Goal: Information Seeking & Learning: Learn about a topic

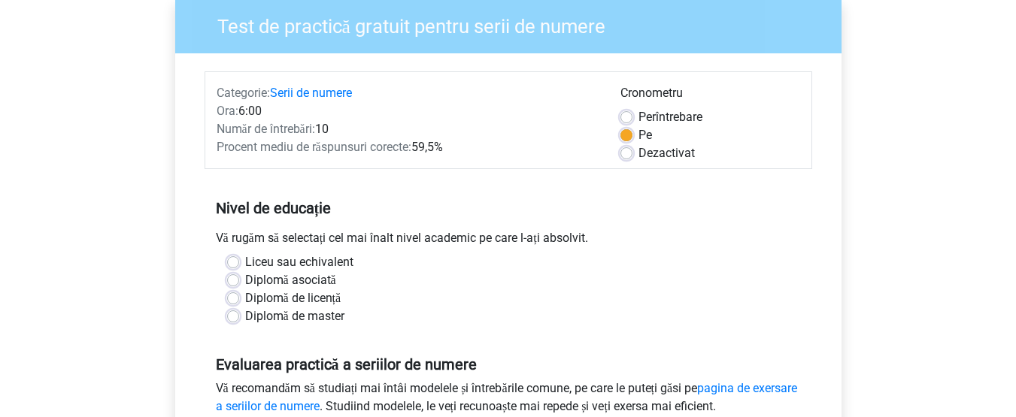
scroll to position [153, 0]
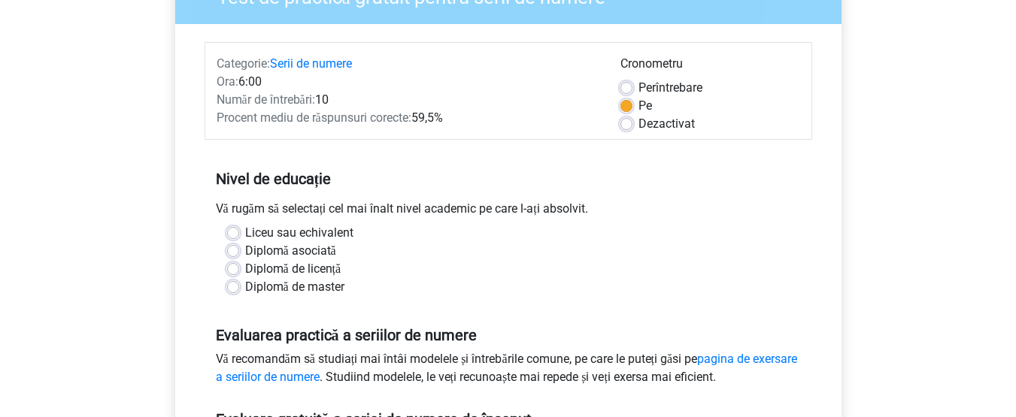
click at [326, 253] on font "Diplomă asociată" at bounding box center [290, 251] width 91 height 14
click at [239, 253] on input "Diplomă asociată" at bounding box center [233, 249] width 12 height 15
radio input "true"
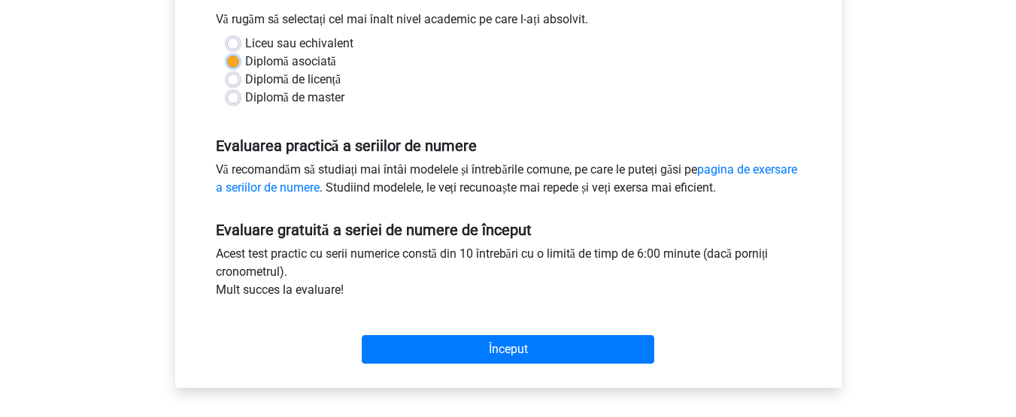
scroll to position [377, 0]
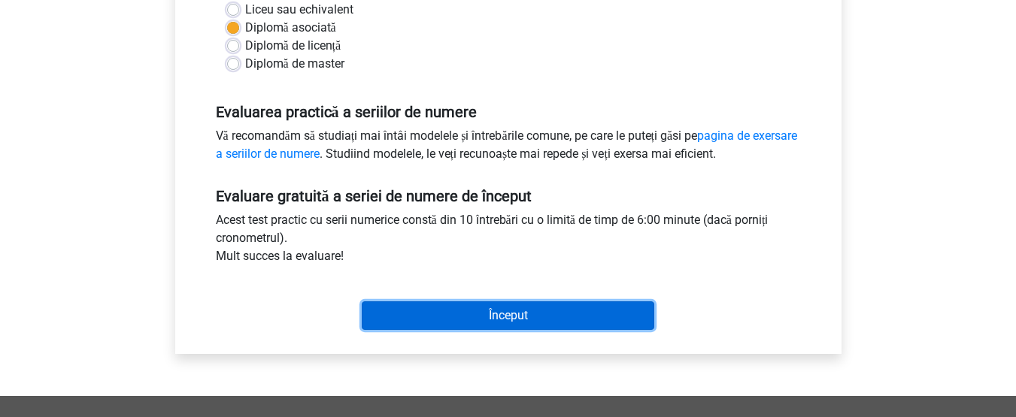
click at [626, 318] on input "Început" at bounding box center [508, 315] width 292 height 29
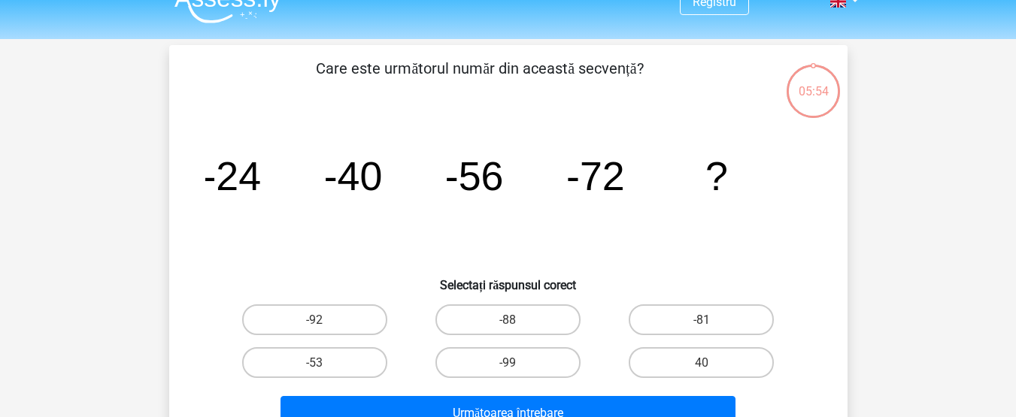
scroll to position [29, 0]
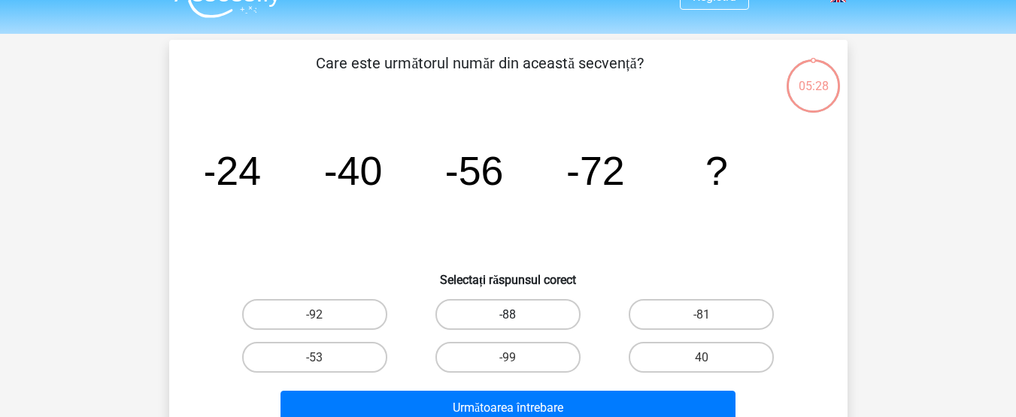
click at [540, 307] on label "-88" at bounding box center [507, 314] width 145 height 31
click at [517, 314] on input "-88" at bounding box center [513, 319] width 10 height 10
radio input "true"
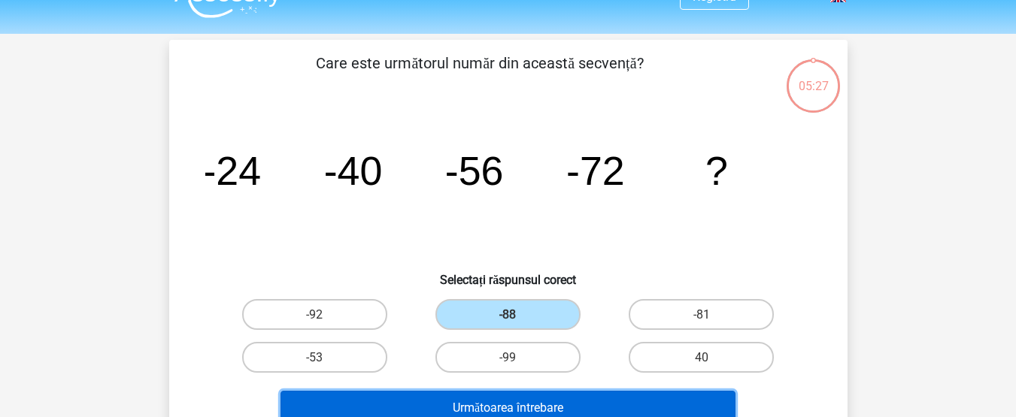
click at [535, 399] on button "Următoarea întrebare" at bounding box center [507, 407] width 455 height 32
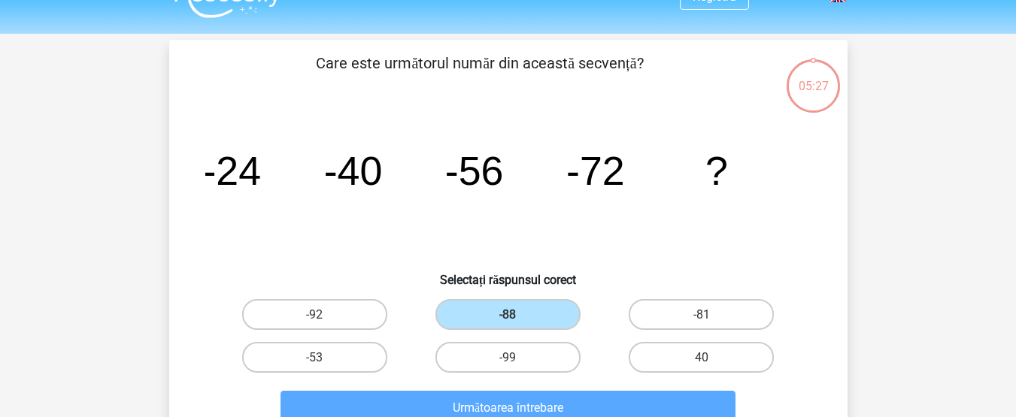
scroll to position [69, 0]
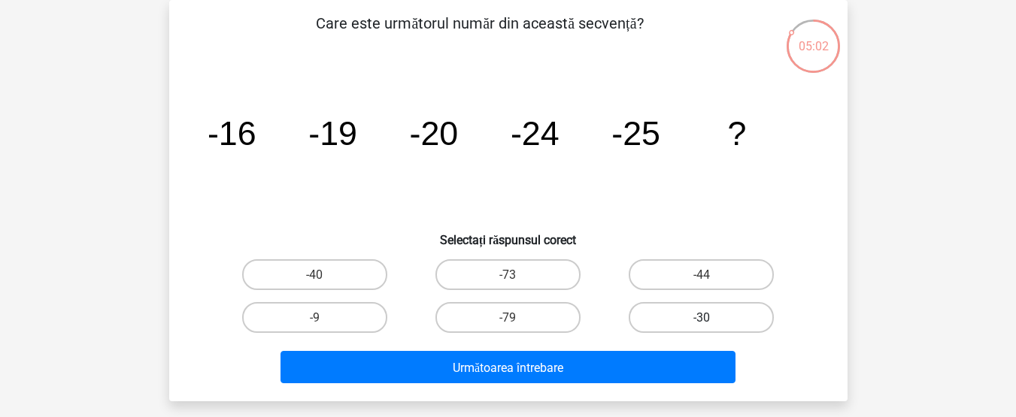
click at [666, 324] on label "-30" at bounding box center [701, 317] width 145 height 31
click at [701, 324] on input "-30" at bounding box center [706, 322] width 10 height 10
radio input "true"
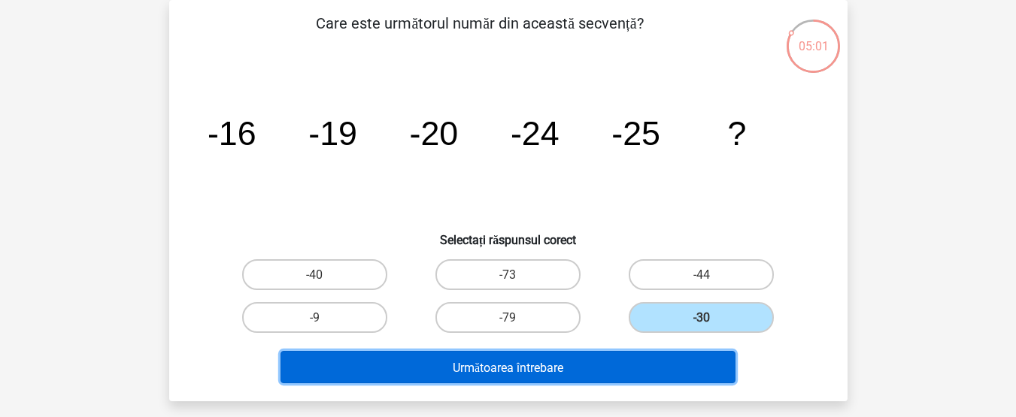
click at [638, 361] on button "Următoarea întrebare" at bounding box center [507, 367] width 455 height 32
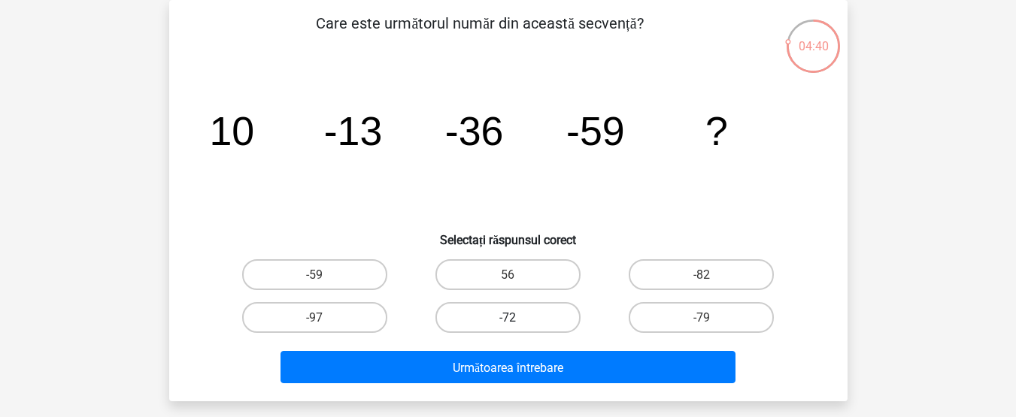
click at [516, 311] on font "-72" at bounding box center [507, 318] width 17 height 14
click at [516, 317] on input "-72" at bounding box center [513, 322] width 10 height 10
radio input "true"
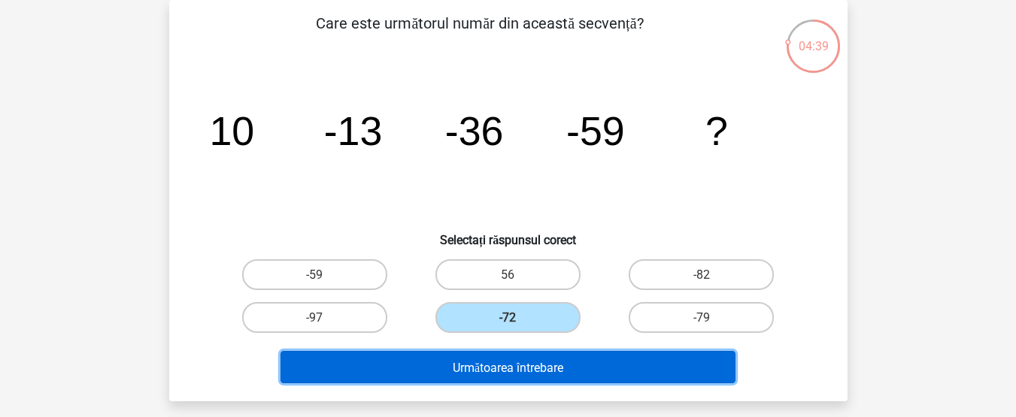
click at [517, 368] on font "Următoarea întrebare" at bounding box center [508, 367] width 111 height 14
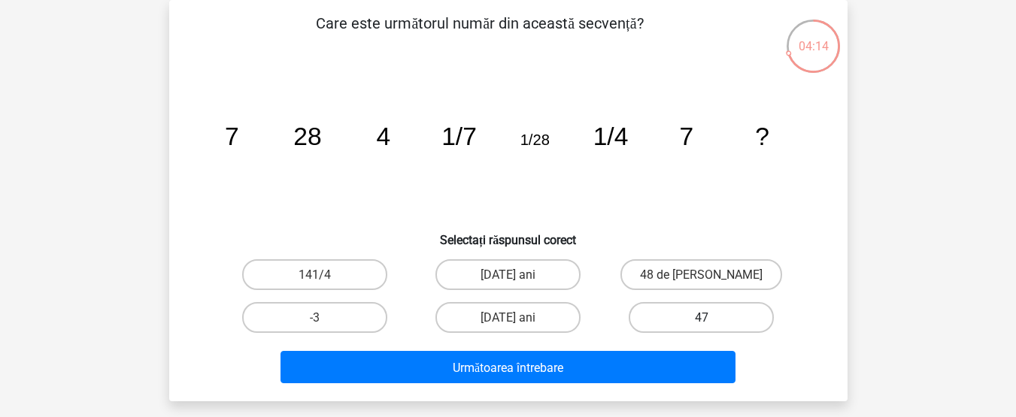
click at [664, 322] on label "47" at bounding box center [701, 317] width 145 height 31
click at [701, 322] on input "47" at bounding box center [706, 322] width 10 height 10
radio input "true"
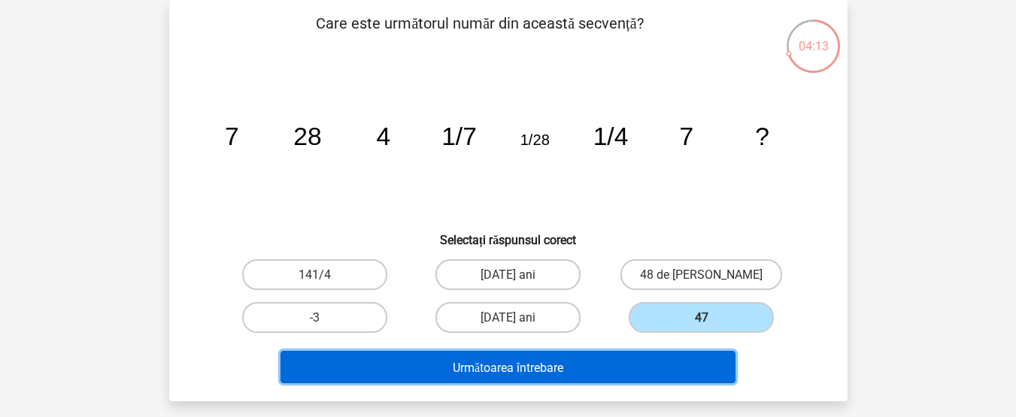
click at [625, 378] on button "Următoarea întrebare" at bounding box center [507, 367] width 455 height 32
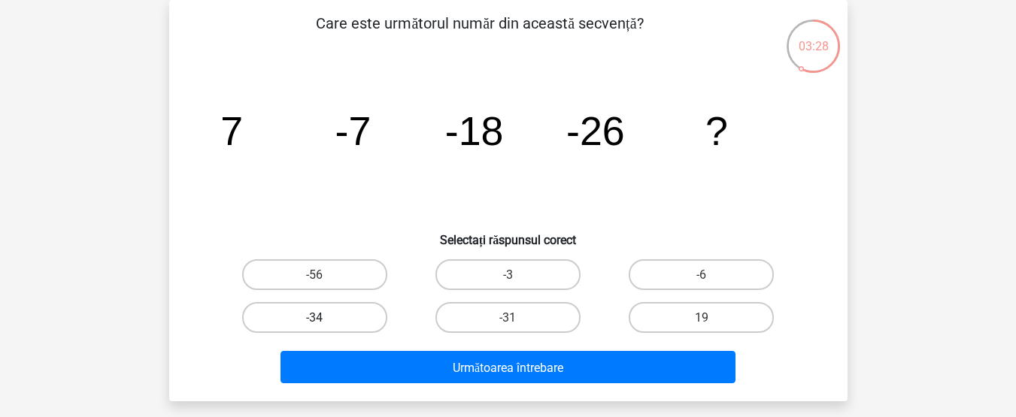
click at [344, 313] on label "-34" at bounding box center [314, 317] width 145 height 31
click at [324, 317] on input "-34" at bounding box center [319, 322] width 10 height 10
radio input "true"
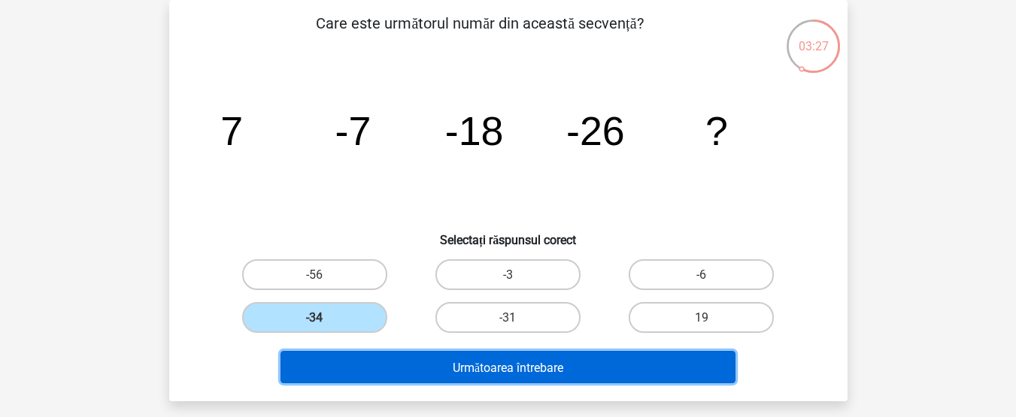
click at [436, 360] on button "Următoarea întrebare" at bounding box center [507, 367] width 455 height 32
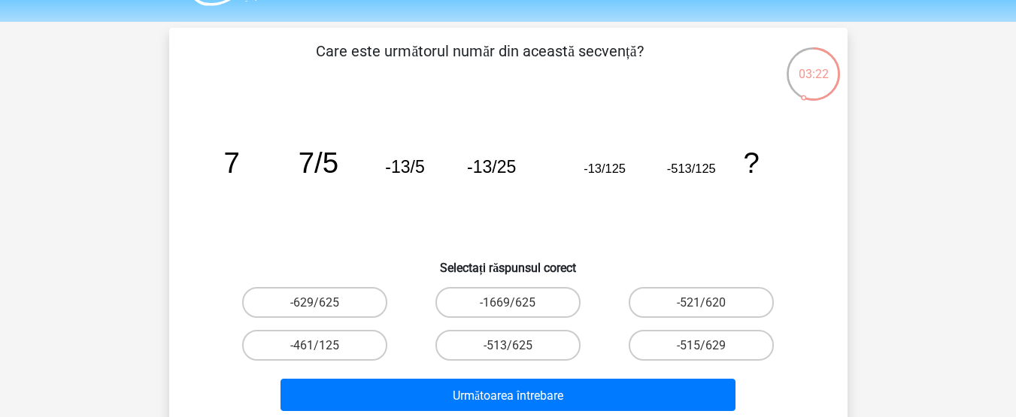
scroll to position [47, 0]
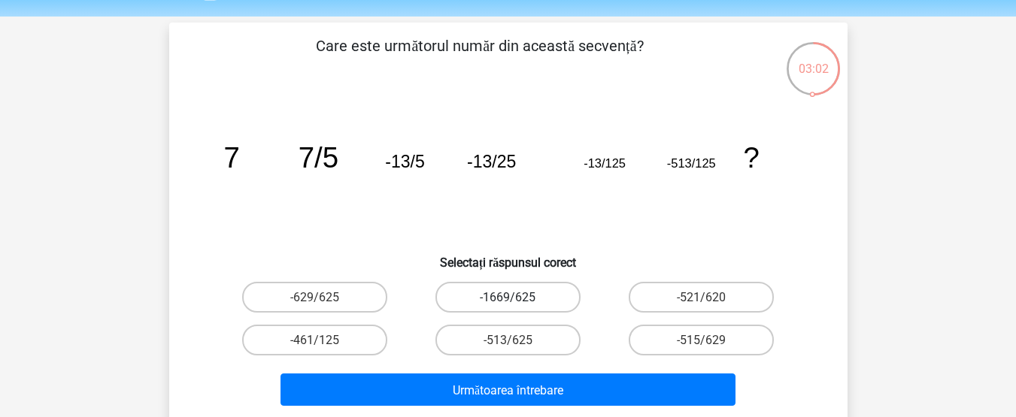
click at [534, 307] on label "-1669/625" at bounding box center [507, 297] width 145 height 31
click at [517, 307] on input "-1669/625" at bounding box center [513, 302] width 10 height 10
radio input "true"
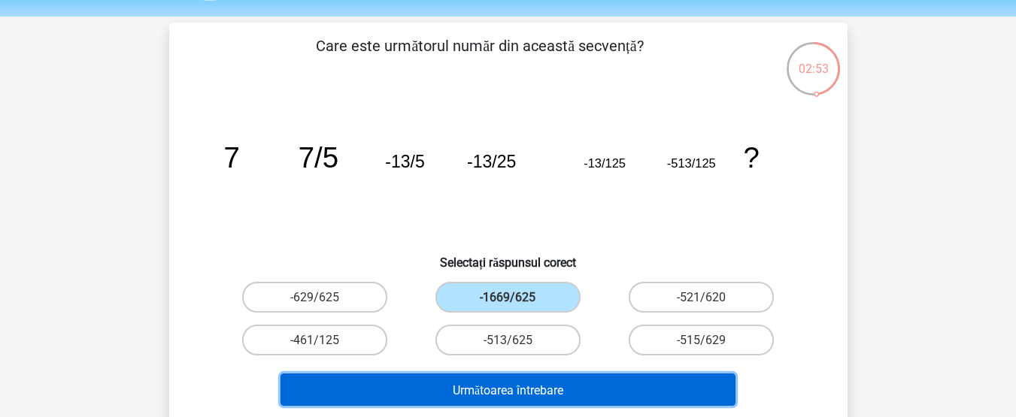
click at [552, 383] on font "Următoarea întrebare" at bounding box center [508, 390] width 111 height 14
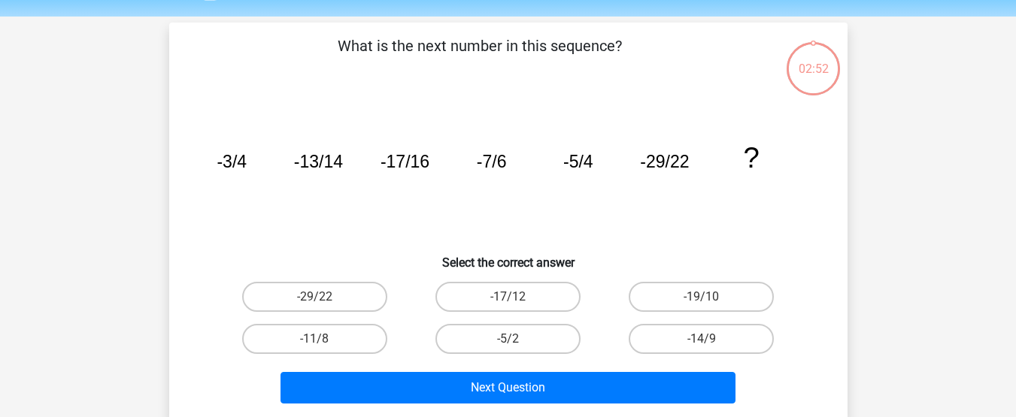
scroll to position [69, 0]
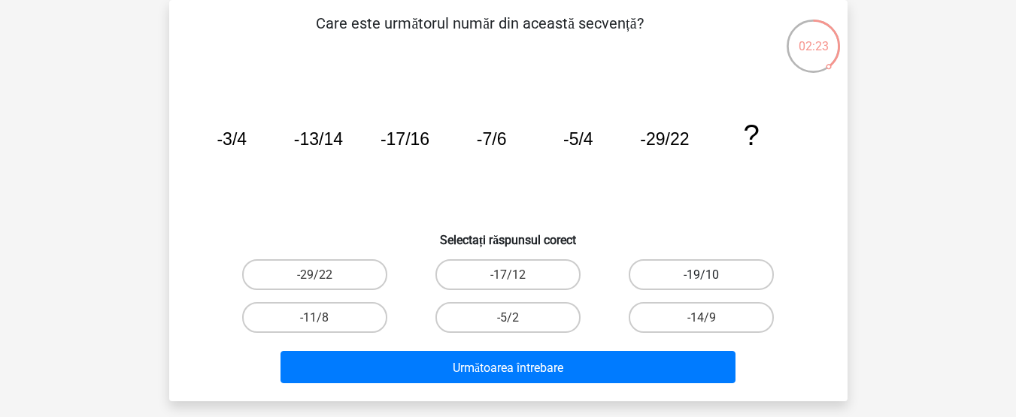
click at [672, 267] on label "-19/10" at bounding box center [701, 274] width 145 height 31
click at [701, 274] on input "-19/10" at bounding box center [706, 279] width 10 height 10
radio input "true"
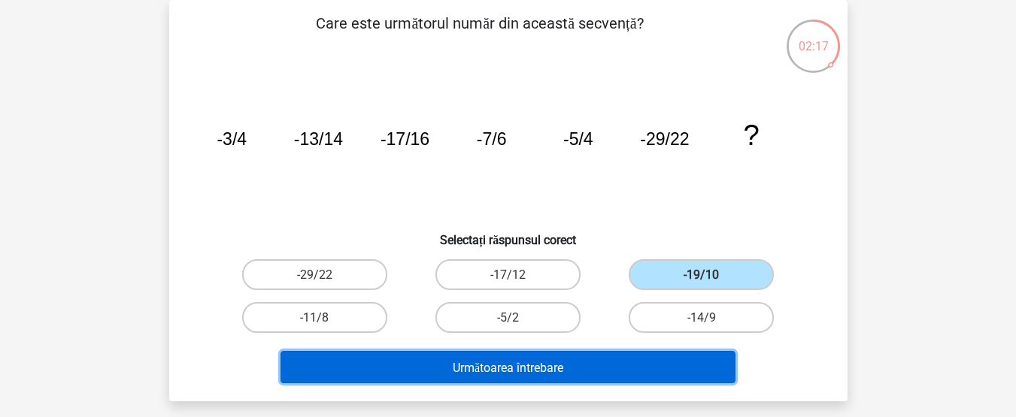
click at [555, 357] on button "Următoarea întrebare" at bounding box center [507, 367] width 455 height 32
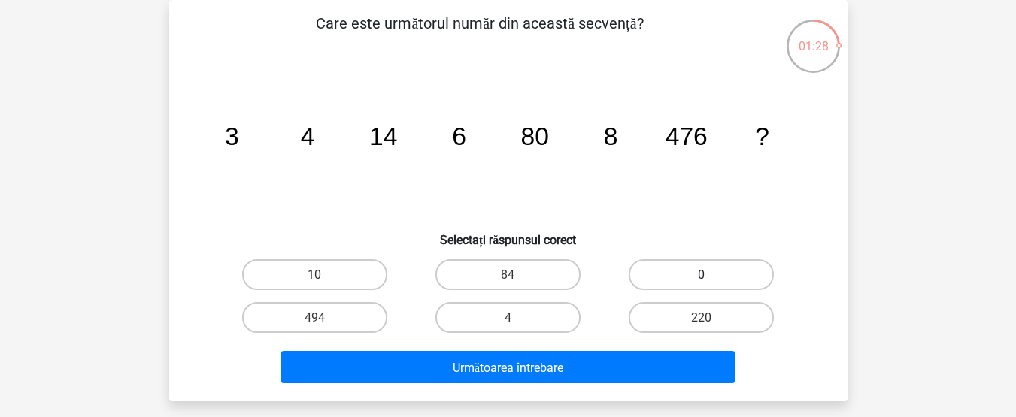
click at [681, 287] on label "0" at bounding box center [701, 274] width 145 height 31
click at [701, 284] on input "0" at bounding box center [706, 279] width 10 height 10
radio input "true"
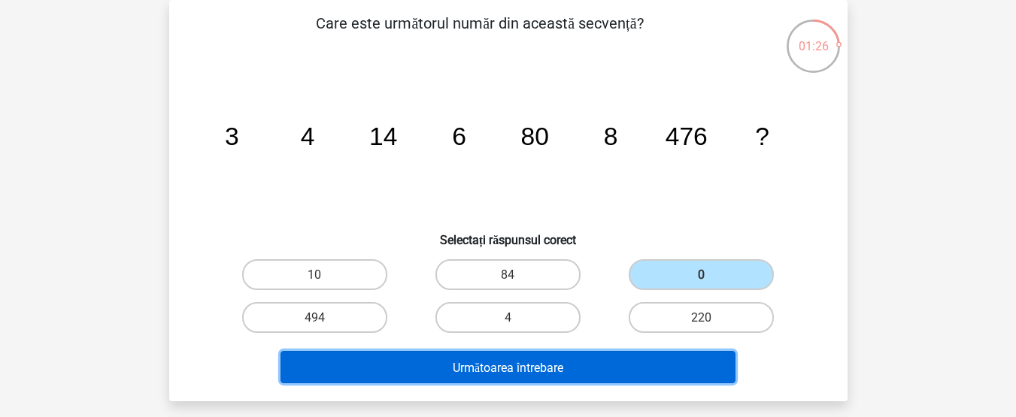
click at [642, 364] on button "Următoarea întrebare" at bounding box center [507, 367] width 455 height 32
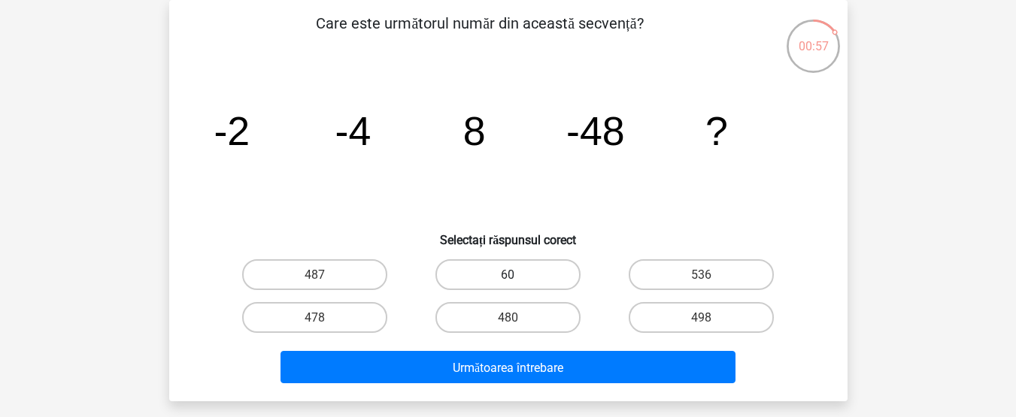
click at [540, 277] on label "60" at bounding box center [507, 274] width 145 height 31
click at [517, 277] on input "60" at bounding box center [513, 279] width 10 height 10
radio input "true"
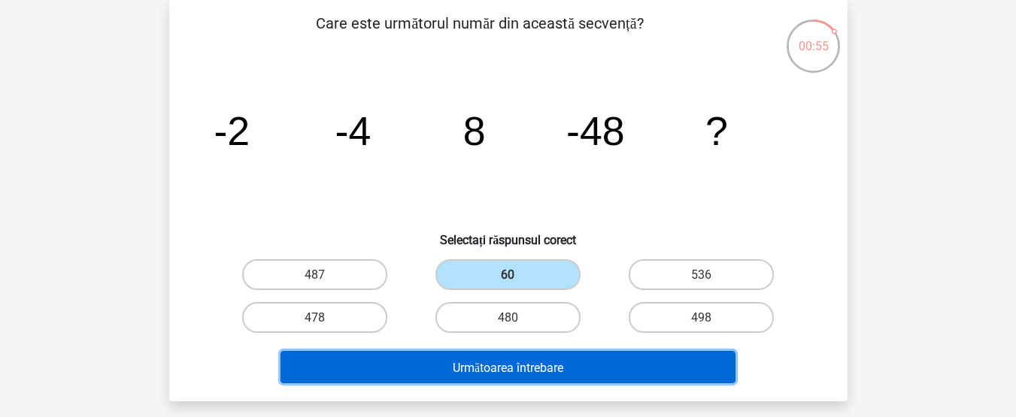
click at [535, 357] on button "Următoarea întrebare" at bounding box center [507, 367] width 455 height 32
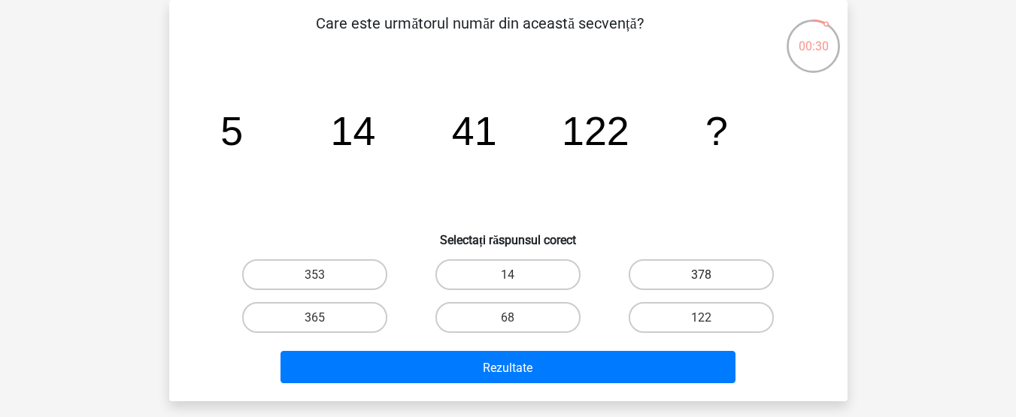
click at [696, 278] on font "378" at bounding box center [701, 275] width 20 height 14
click at [701, 278] on input "378" at bounding box center [706, 279] width 10 height 10
radio input "true"
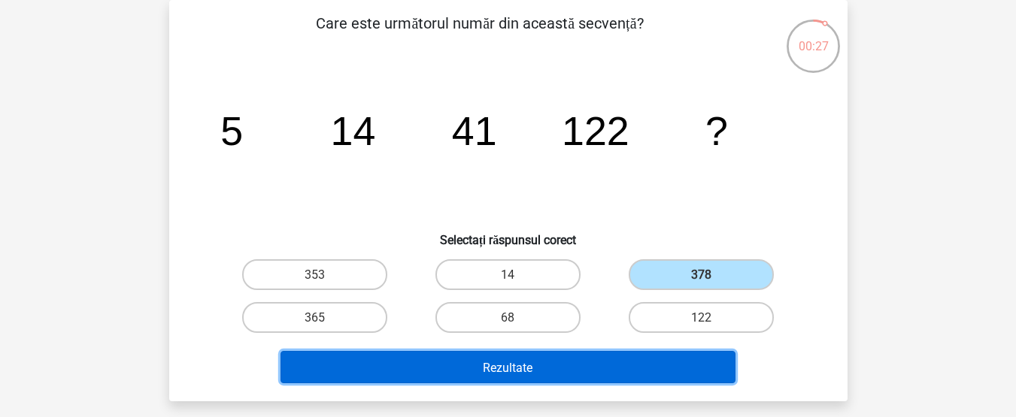
click at [529, 359] on button "Rezultate" at bounding box center [507, 367] width 455 height 32
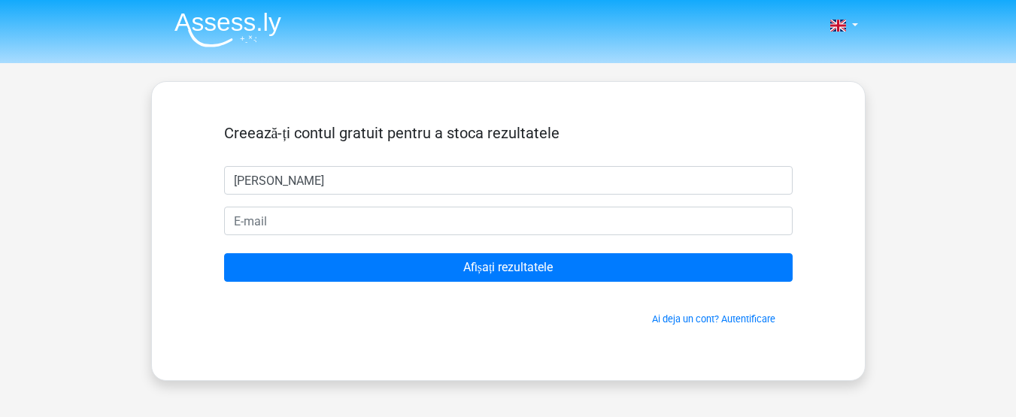
type input "Vlad"
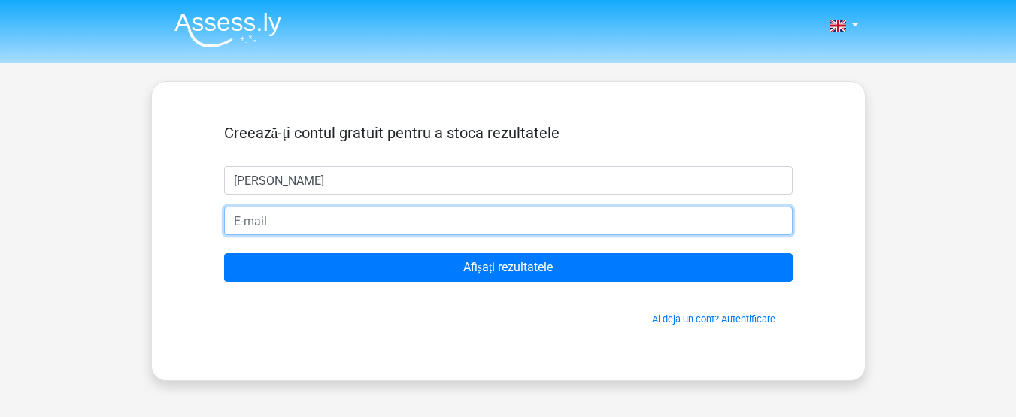
click at [449, 220] on input "email" at bounding box center [508, 221] width 568 height 29
type input "aioaneivlad100@gmail.com"
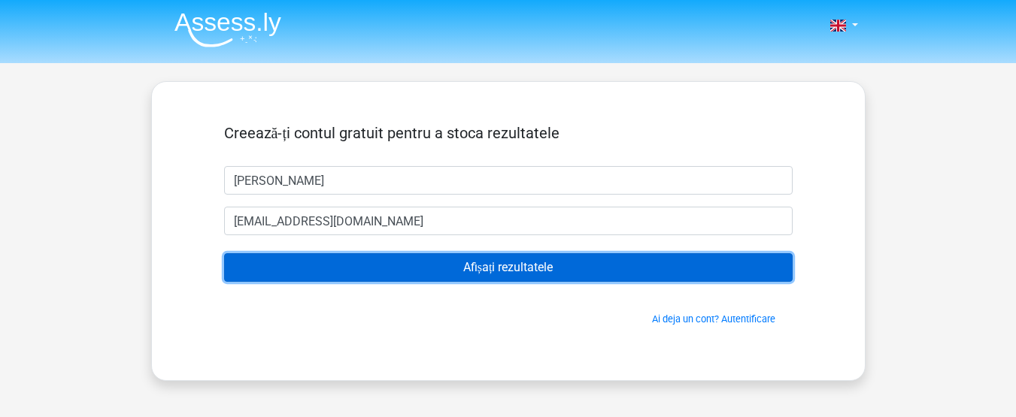
click at [413, 265] on input "Afișați rezultatele" at bounding box center [508, 267] width 568 height 29
click at [445, 266] on input "Afișați rezultatele" at bounding box center [508, 267] width 568 height 29
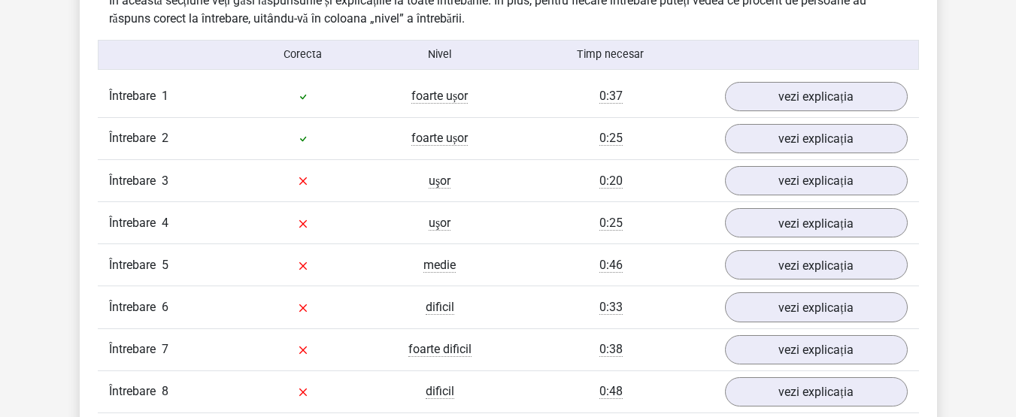
scroll to position [1211, 0]
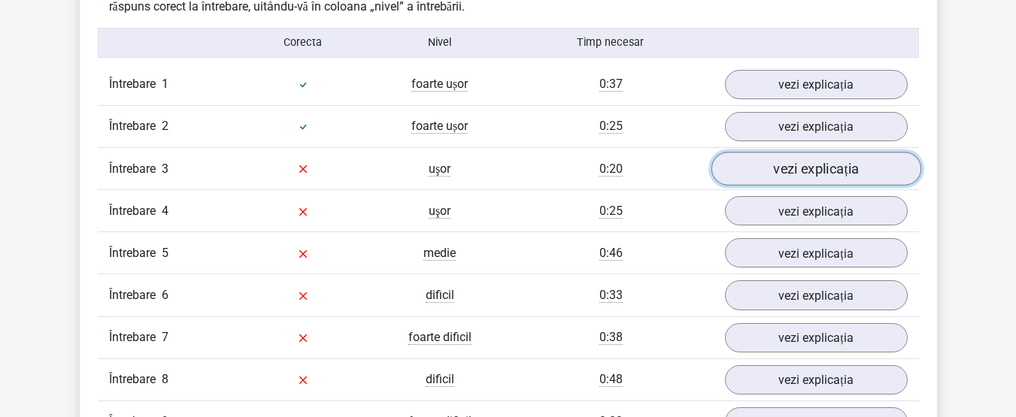
click at [877, 177] on link "vezi explicația" at bounding box center [816, 169] width 210 height 34
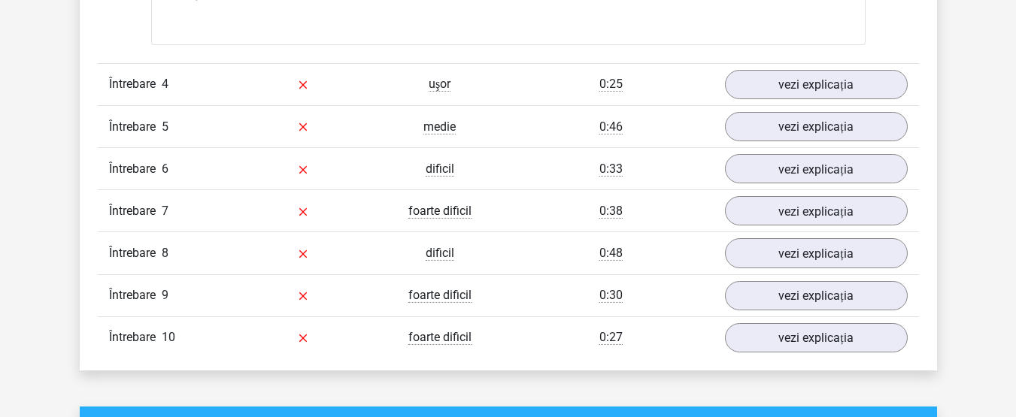
scroll to position [2250, 0]
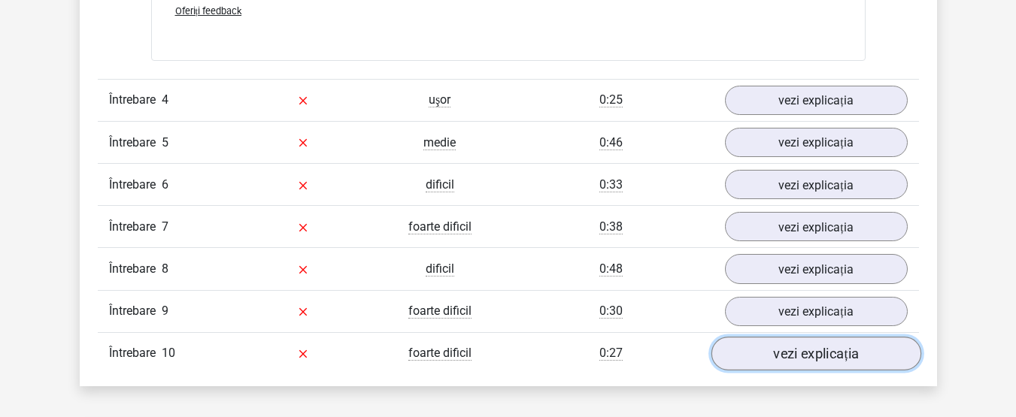
click at [867, 353] on link "vezi explicația" at bounding box center [816, 354] width 210 height 34
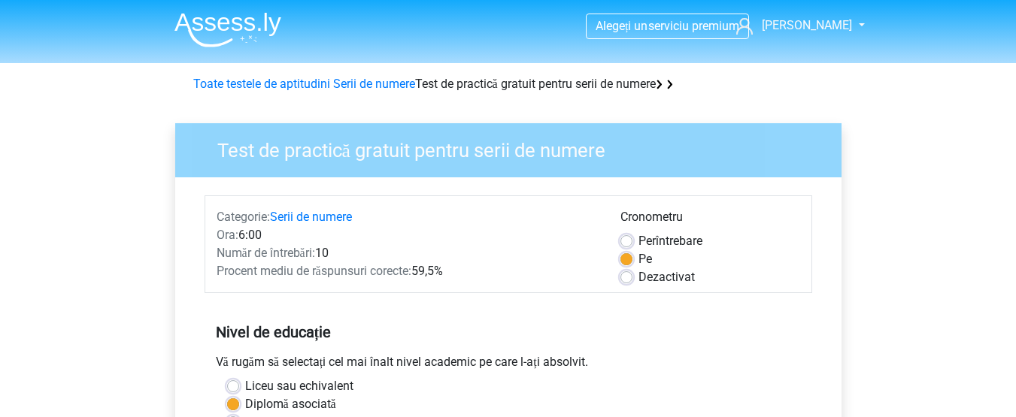
scroll to position [377, 0]
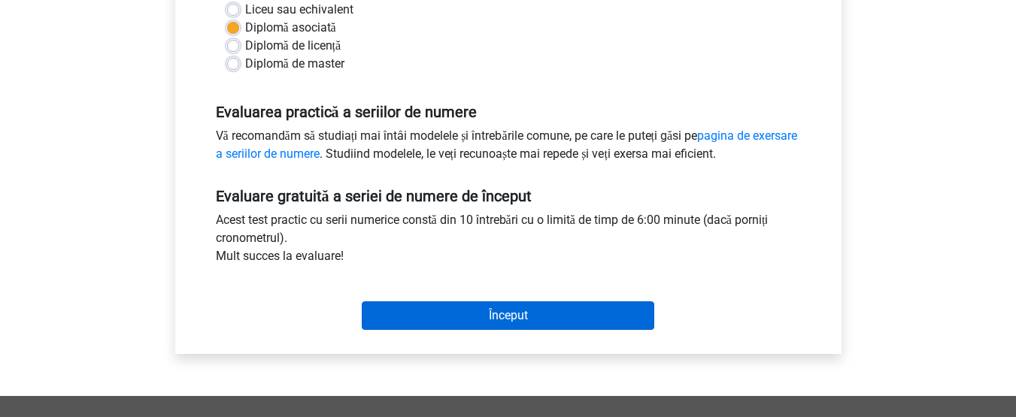
drag, startPoint x: 462, startPoint y: 338, endPoint x: 462, endPoint y: 329, distance: 9.8
click at [462, 332] on div "Categorie: Serii de numere Ora: 6:00 Număr de întrebări: 10 Procent mediu de ră…" at bounding box center [508, 77] width 644 height 553
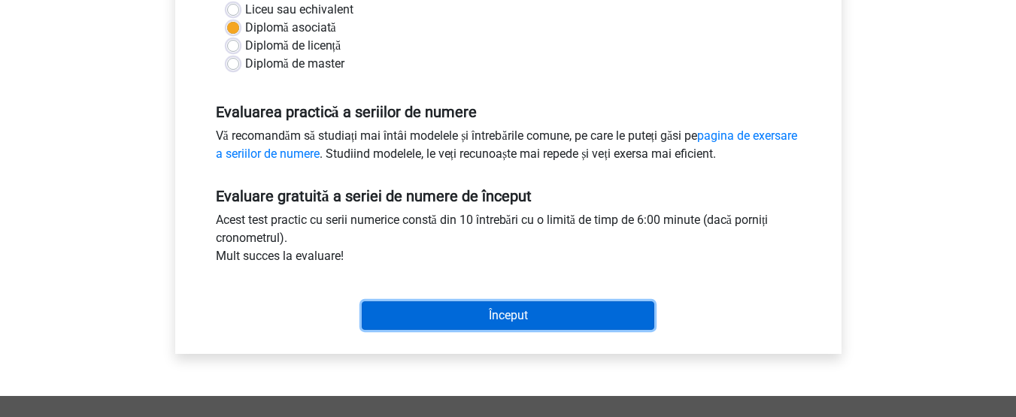
click at [462, 325] on input "Început" at bounding box center [508, 315] width 292 height 29
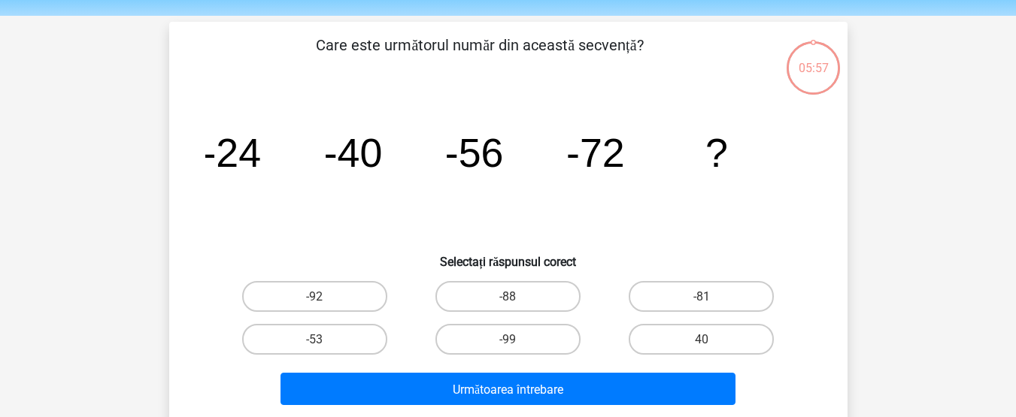
scroll to position [49, 0]
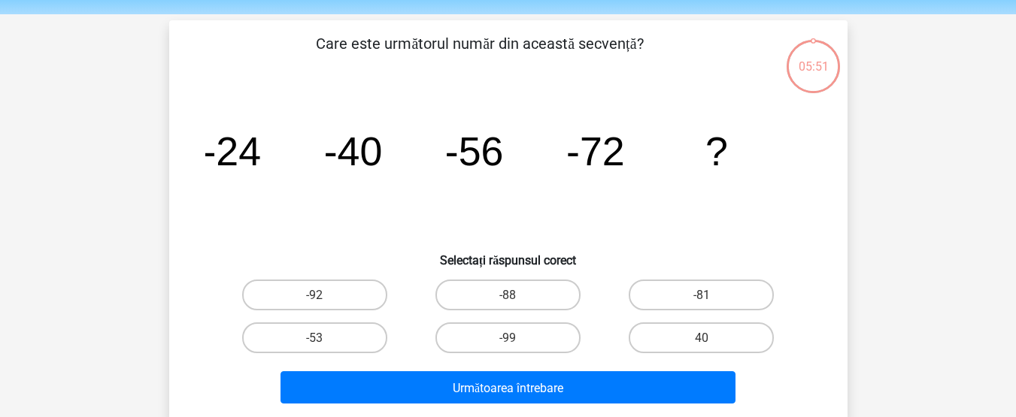
click at [511, 298] on input "-88" at bounding box center [513, 300] width 10 height 10
radio input "true"
click at [513, 297] on input "-88" at bounding box center [513, 300] width 10 height 10
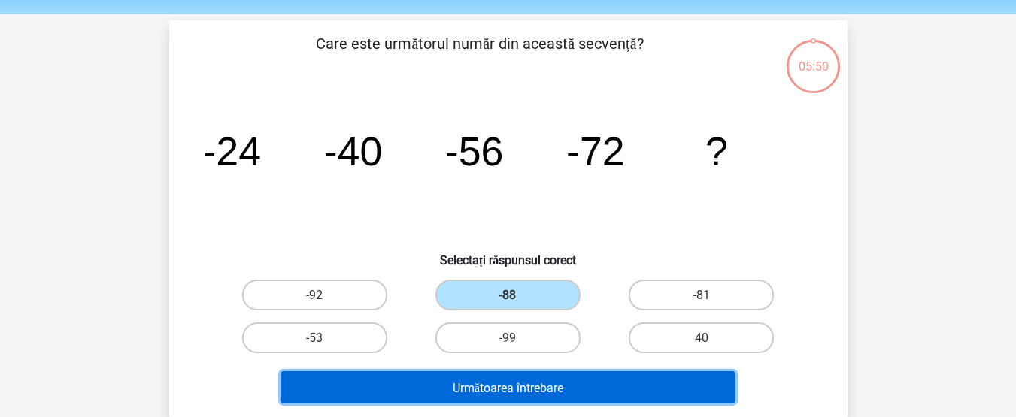
click at [521, 396] on button "Următoarea întrebare" at bounding box center [507, 387] width 455 height 32
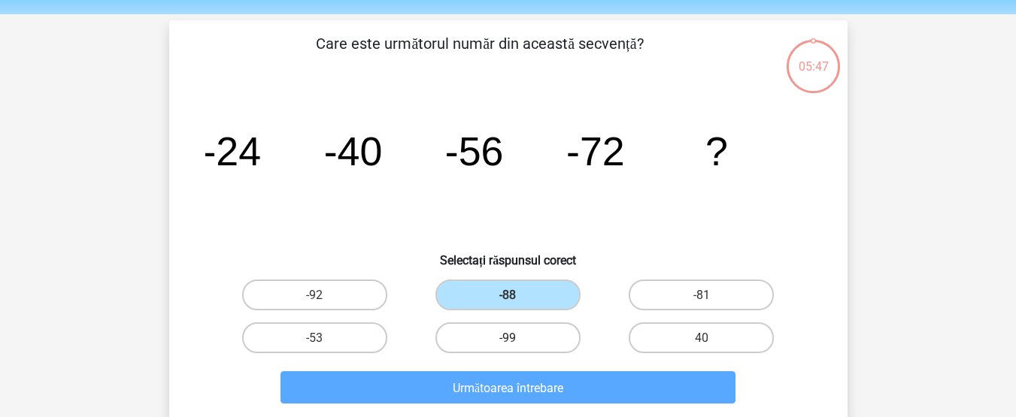
scroll to position [69, 0]
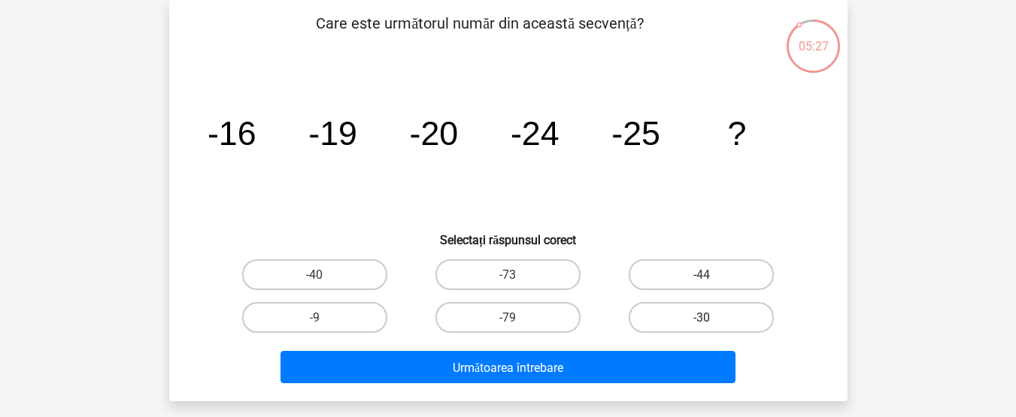
click at [656, 321] on label "-30" at bounding box center [701, 317] width 145 height 31
click at [701, 321] on input "-30" at bounding box center [706, 322] width 10 height 10
radio input "true"
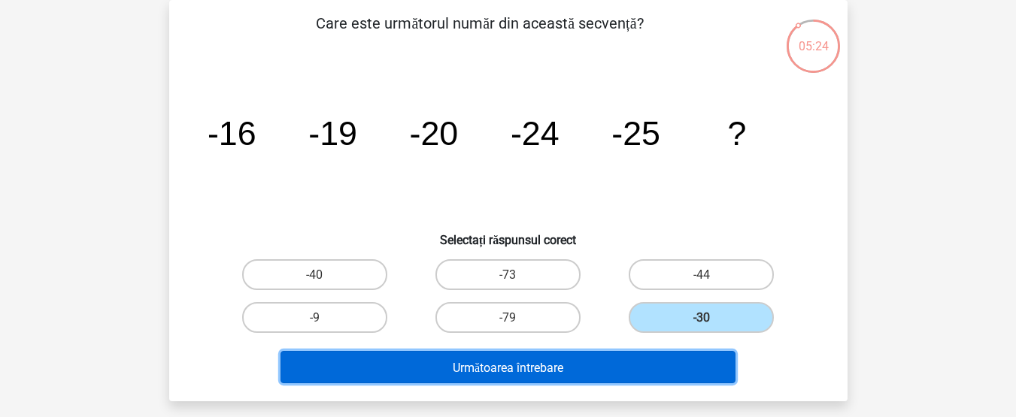
click at [629, 359] on button "Următoarea întrebare" at bounding box center [507, 367] width 455 height 32
